Goal: Navigation & Orientation: Find specific page/section

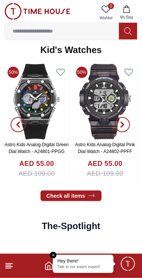
scroll to position [1016, 0]
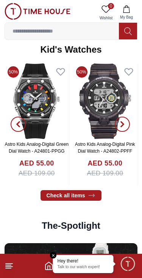
click at [48, 194] on link "Check all items" at bounding box center [70, 195] width 61 height 11
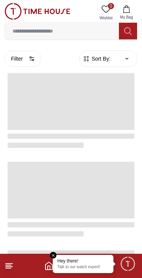
click at [56, 250] on span at bounding box center [71, 278] width 127 height 57
click at [56, 253] on em "Close tooltip" at bounding box center [53, 255] width 7 height 7
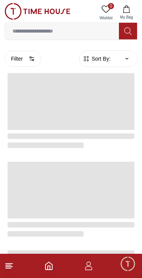
click at [8, 265] on line at bounding box center [8, 265] width 5 height 0
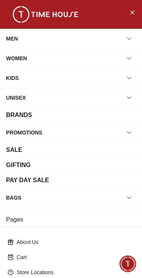
click at [128, 13] on button "Close Menu" at bounding box center [132, 12] width 12 height 12
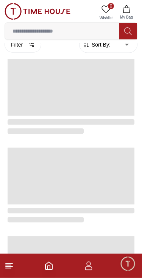
scroll to position [13, 0]
click at [45, 267] on icon "Home" at bounding box center [48, 266] width 7 height 8
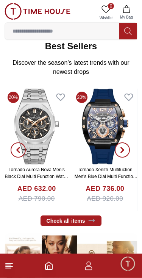
scroll to position [119, 0]
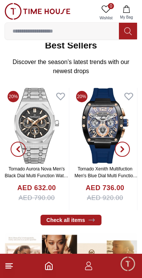
click at [55, 218] on link "Check all items" at bounding box center [70, 220] width 61 height 11
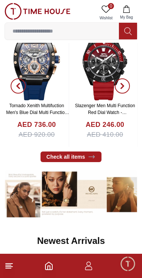
scroll to position [181, 0]
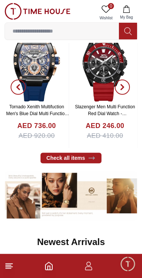
click at [67, 159] on link "Check all items" at bounding box center [70, 157] width 61 height 11
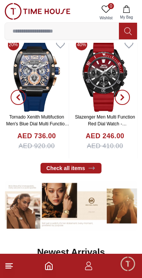
scroll to position [173, 0]
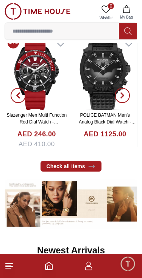
click at [126, 82] on button "button" at bounding box center [122, 95] width 27 height 123
click at [121, 91] on span "button" at bounding box center [122, 95] width 15 height 15
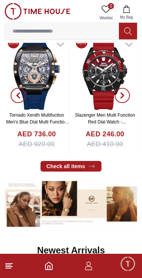
click at [61, 166] on link "Check all items" at bounding box center [70, 166] width 61 height 11
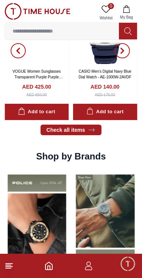
click at [57, 134] on link "Check all items" at bounding box center [70, 129] width 61 height 11
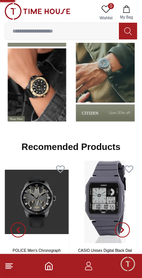
scroll to position [611, 0]
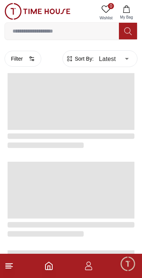
click at [49, 265] on icon "Home" at bounding box center [48, 265] width 9 height 9
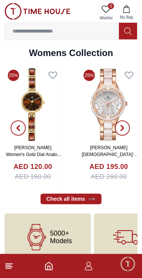
scroll to position [1610, 0]
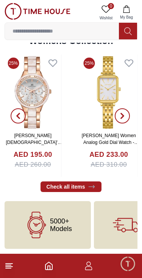
click at [119, 113] on icon "button" at bounding box center [122, 116] width 6 height 6
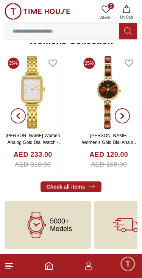
click at [119, 113] on icon "button" at bounding box center [122, 116] width 6 height 6
click at [123, 113] on icon "button" at bounding box center [122, 116] width 6 height 6
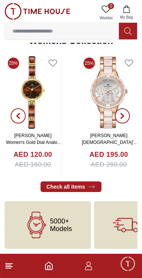
click at [123, 113] on icon "button" at bounding box center [122, 116] width 6 height 6
click at [123, 109] on span "button" at bounding box center [122, 115] width 15 height 15
click at [128, 118] on span "button" at bounding box center [122, 115] width 15 height 15
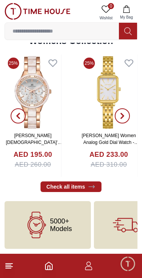
click at [127, 115] on span "button" at bounding box center [122, 115] width 15 height 15
click at [68, 217] on span "5000+ Models" at bounding box center [61, 224] width 22 height 15
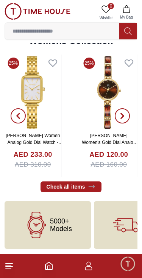
click at [87, 182] on link "Check all items" at bounding box center [70, 186] width 61 height 11
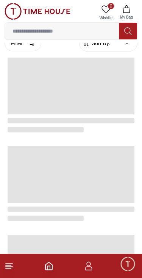
scroll to position [15, 0]
